Goal: Contribute content

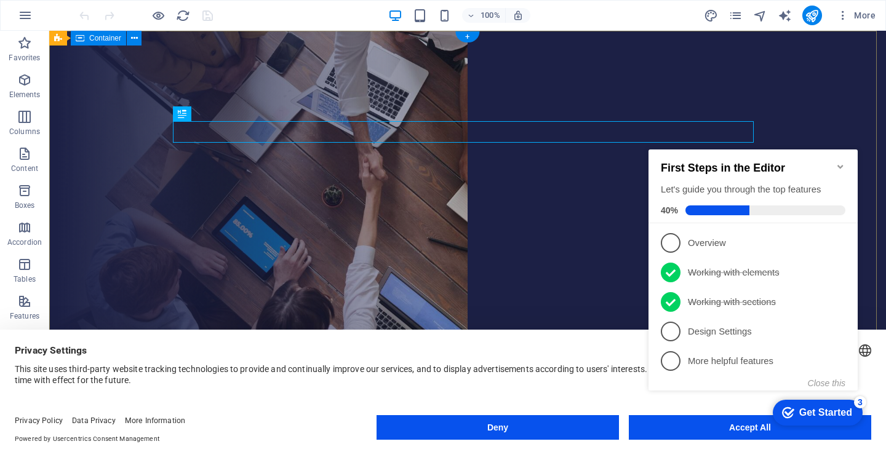
click at [468, 114] on div "Are you ready to learn german? ONLINE Deutschschule [GEOGRAPHIC_DATA] – GERMAN …" at bounding box center [467, 195] width 837 height 329
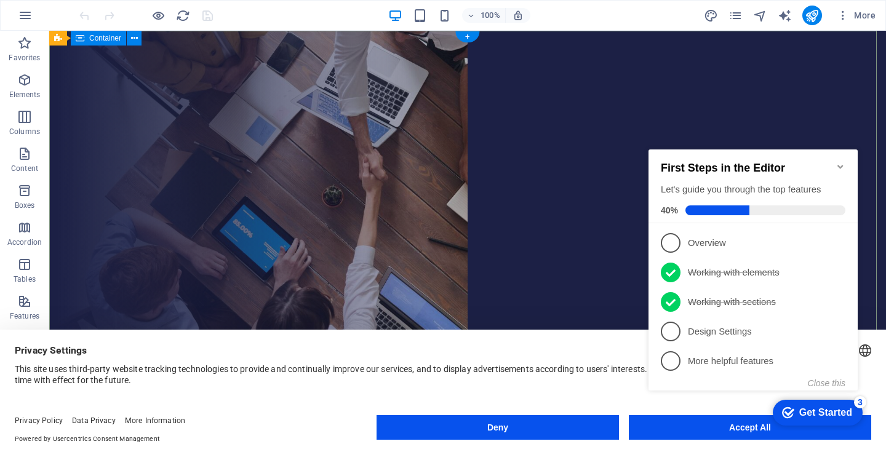
click at [842, 165] on icon "Minimize checklist" at bounding box center [841, 167] width 10 height 10
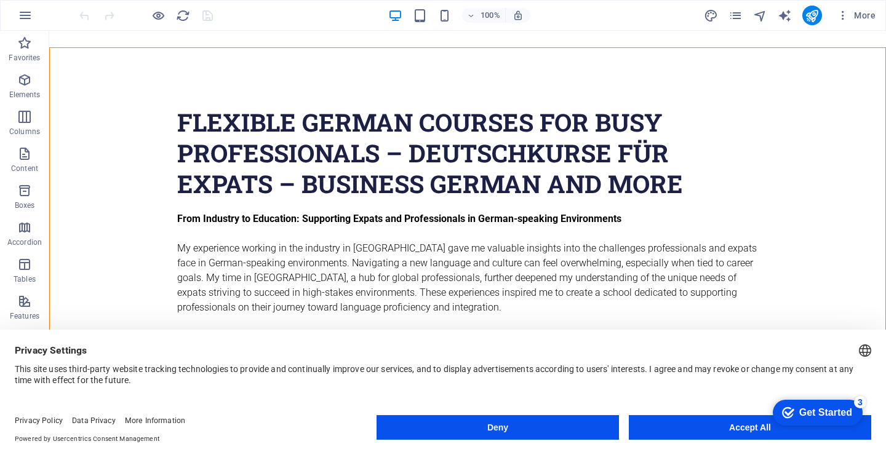
scroll to position [469, 0]
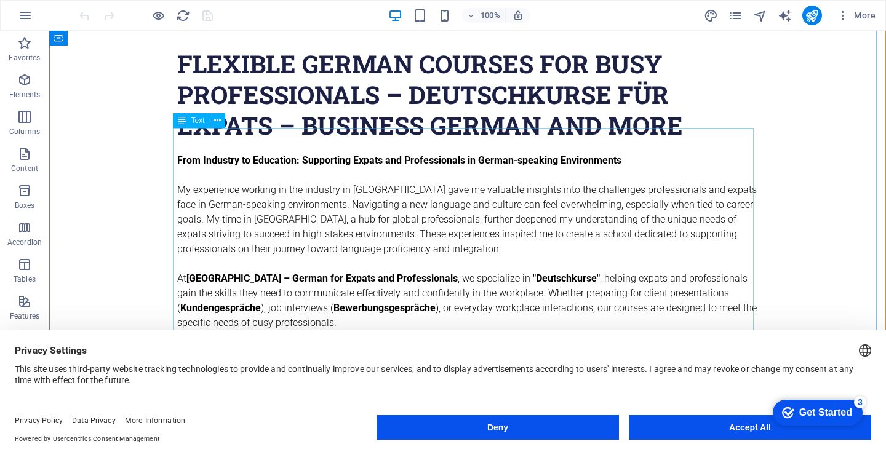
click at [575, 434] on button "Deny" at bounding box center [498, 427] width 242 height 25
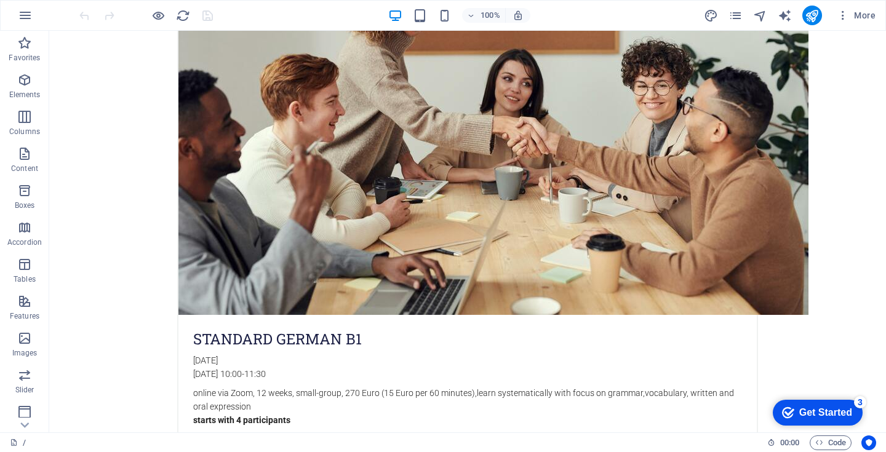
scroll to position [2213, 0]
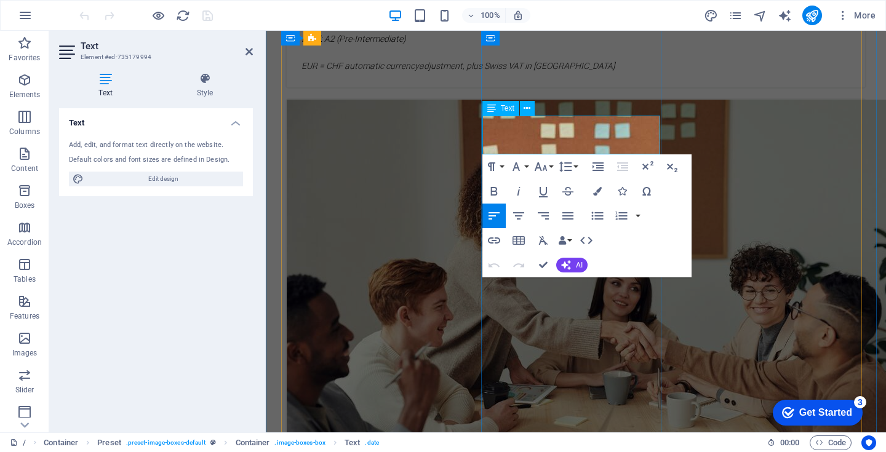
drag, startPoint x: 532, startPoint y: 119, endPoint x: 580, endPoint y: 120, distance: 48.6
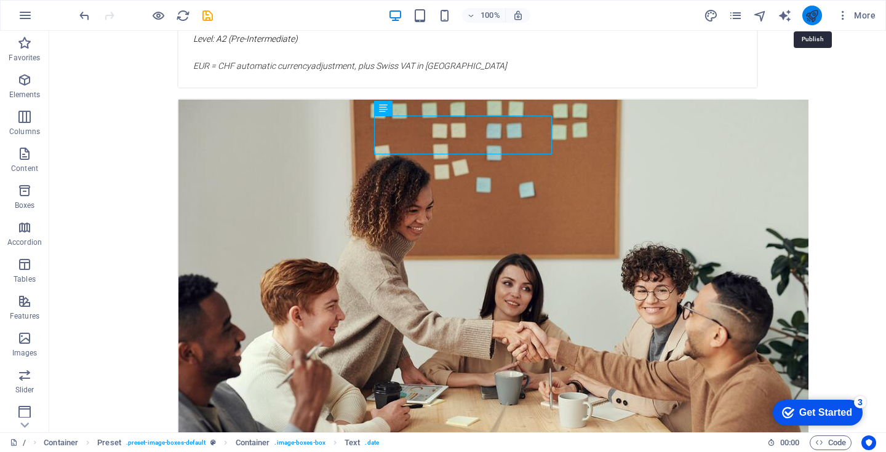
click at [811, 14] on icon "publish" at bounding box center [812, 16] width 14 height 14
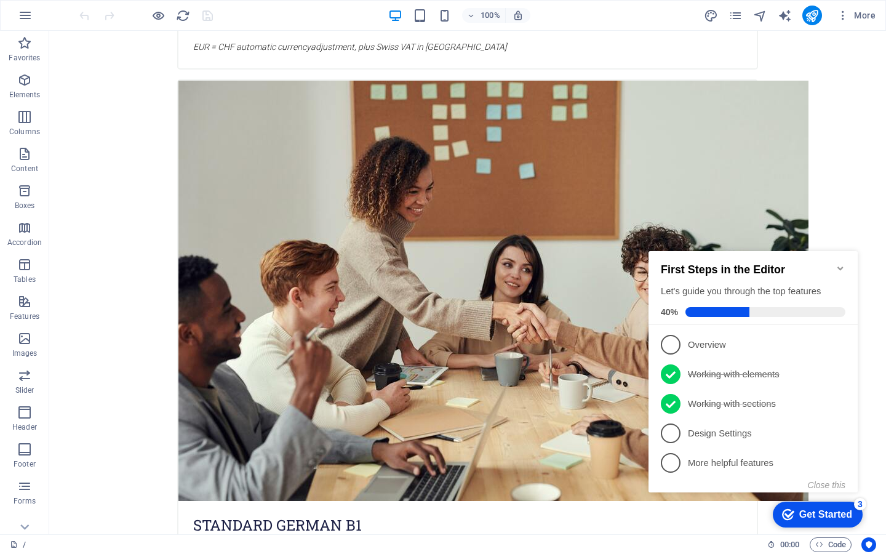
scroll to position [2237, 0]
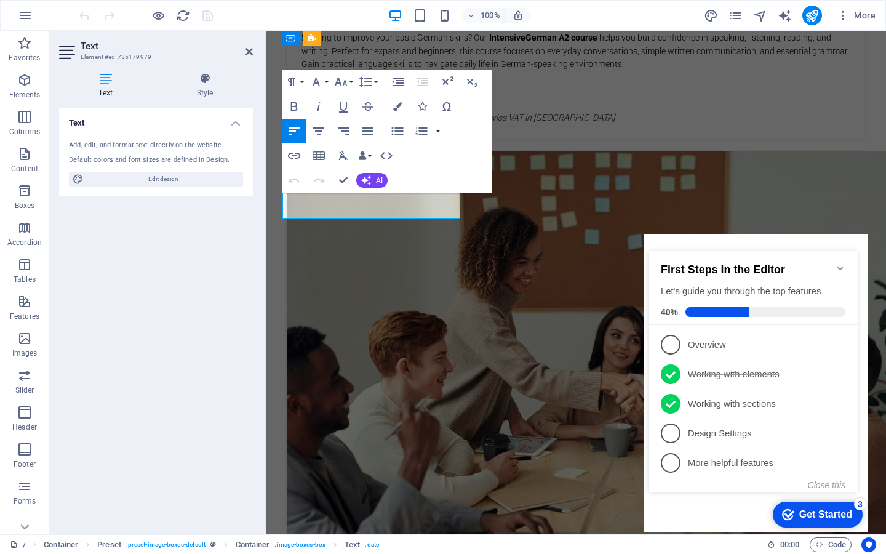
drag, startPoint x: 379, startPoint y: 199, endPoint x: 421, endPoint y: 200, distance: 41.9
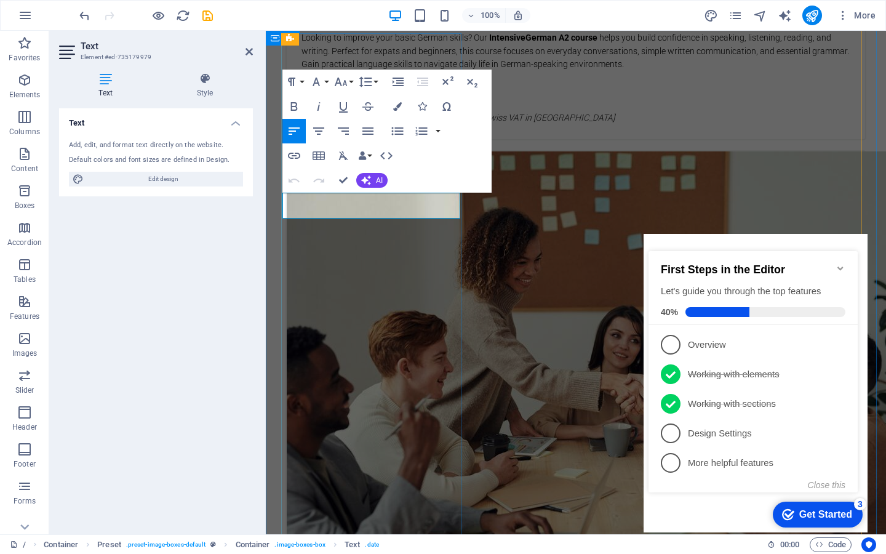
drag, startPoint x: 371, startPoint y: 198, endPoint x: 381, endPoint y: 198, distance: 9.8
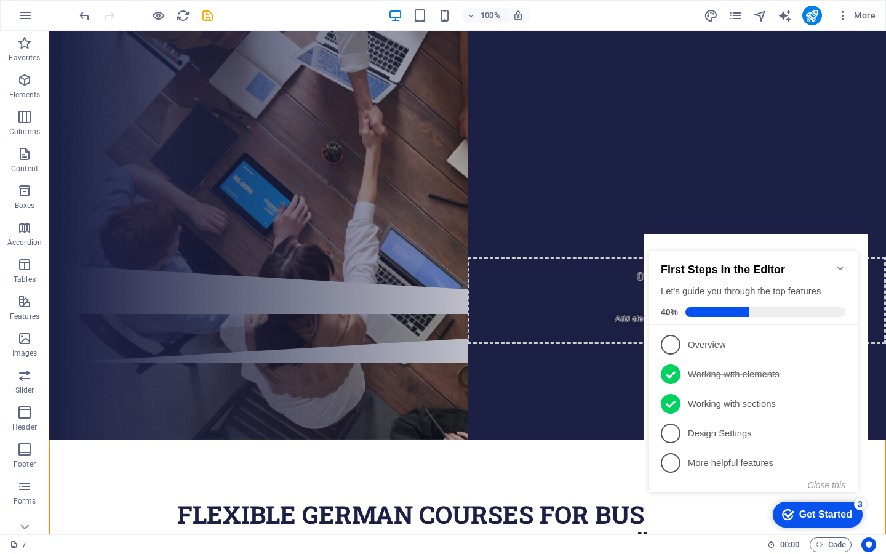
scroll to position [0, 0]
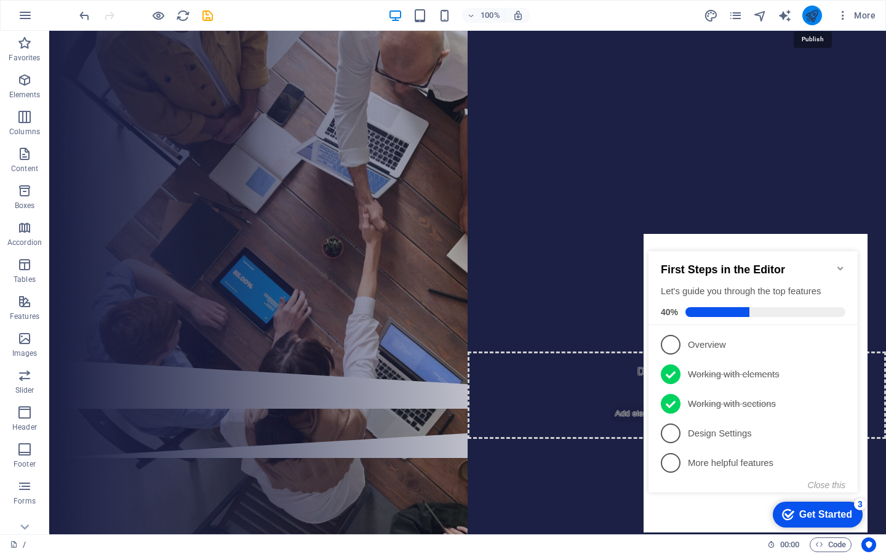
click at [808, 10] on icon "publish" at bounding box center [812, 16] width 14 height 14
